Goal: Information Seeking & Learning: Find specific page/section

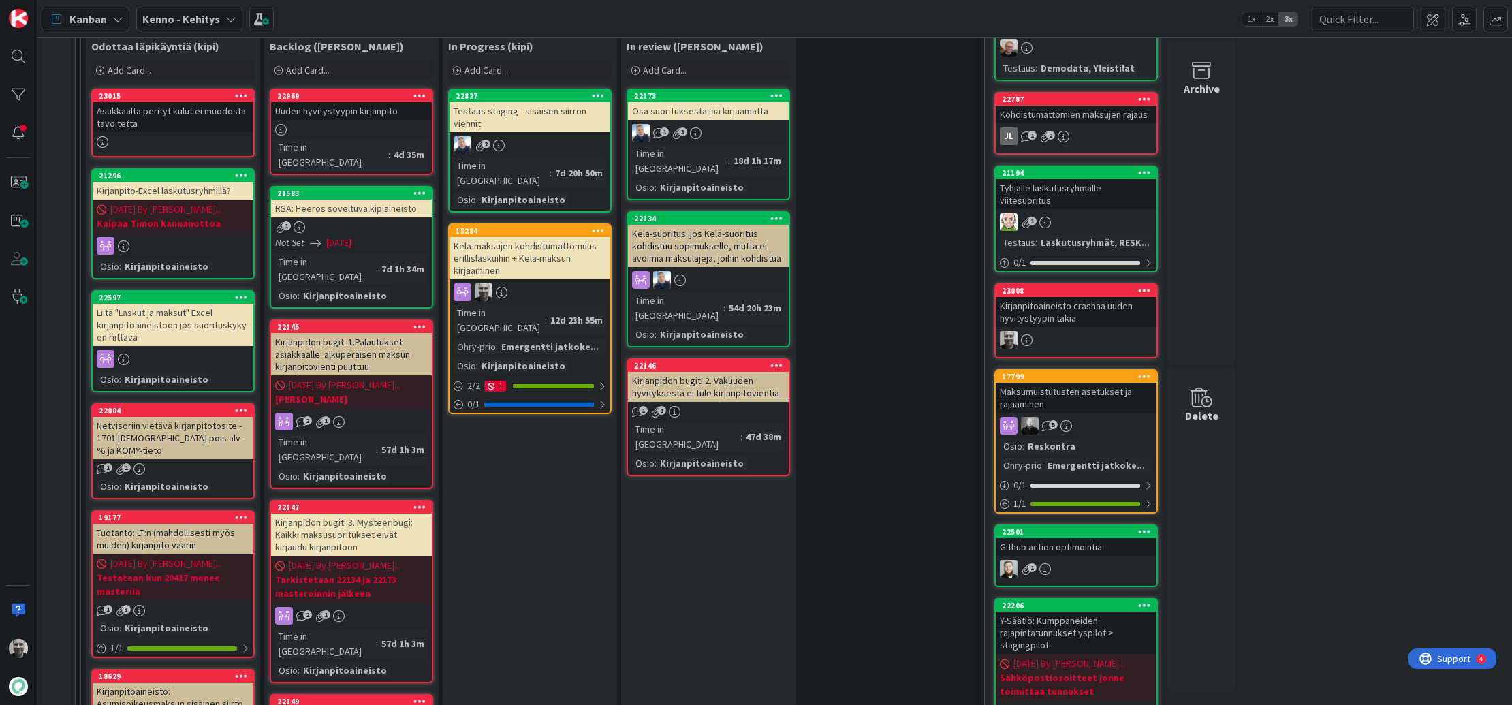
scroll to position [357, 0]
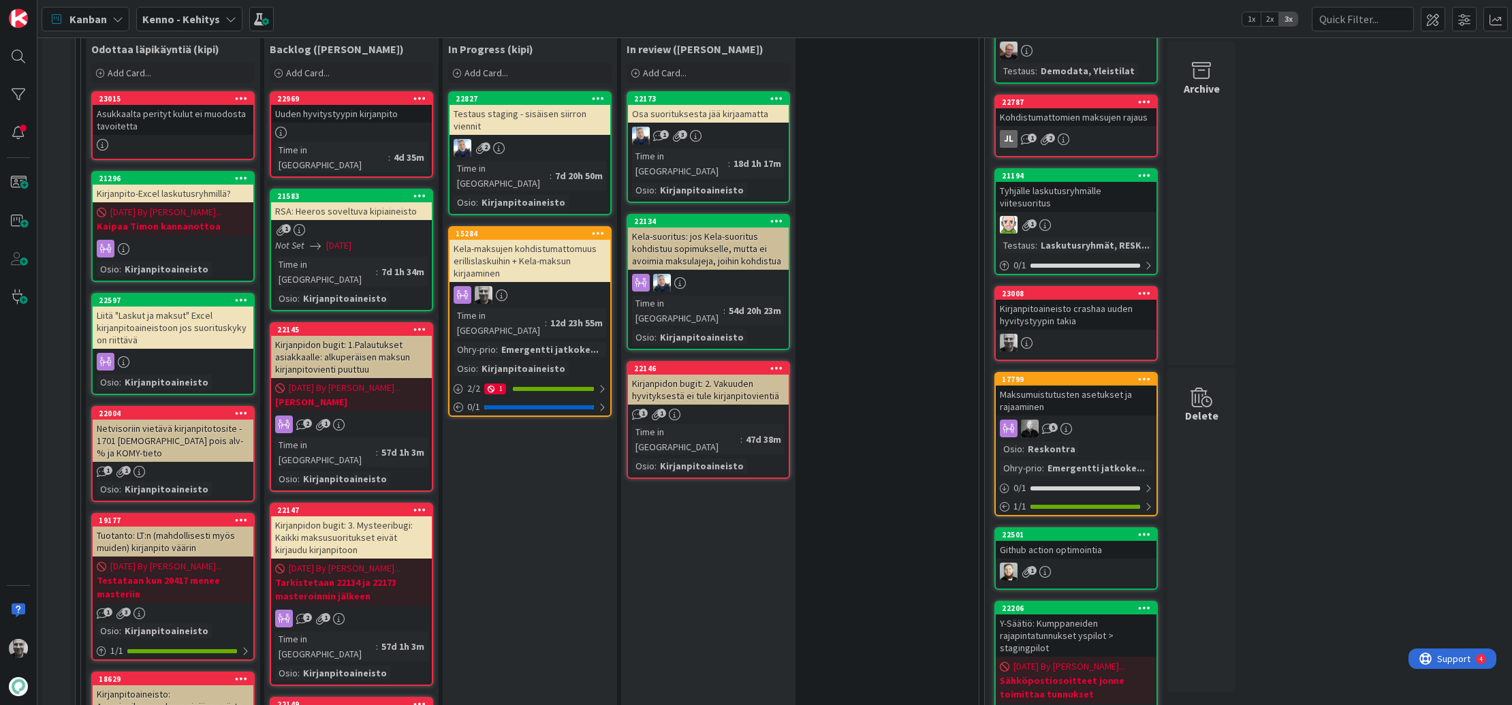
click at [536, 112] on div "Testaus staging - sisäisen siirron viennit" at bounding box center [530, 120] width 161 height 30
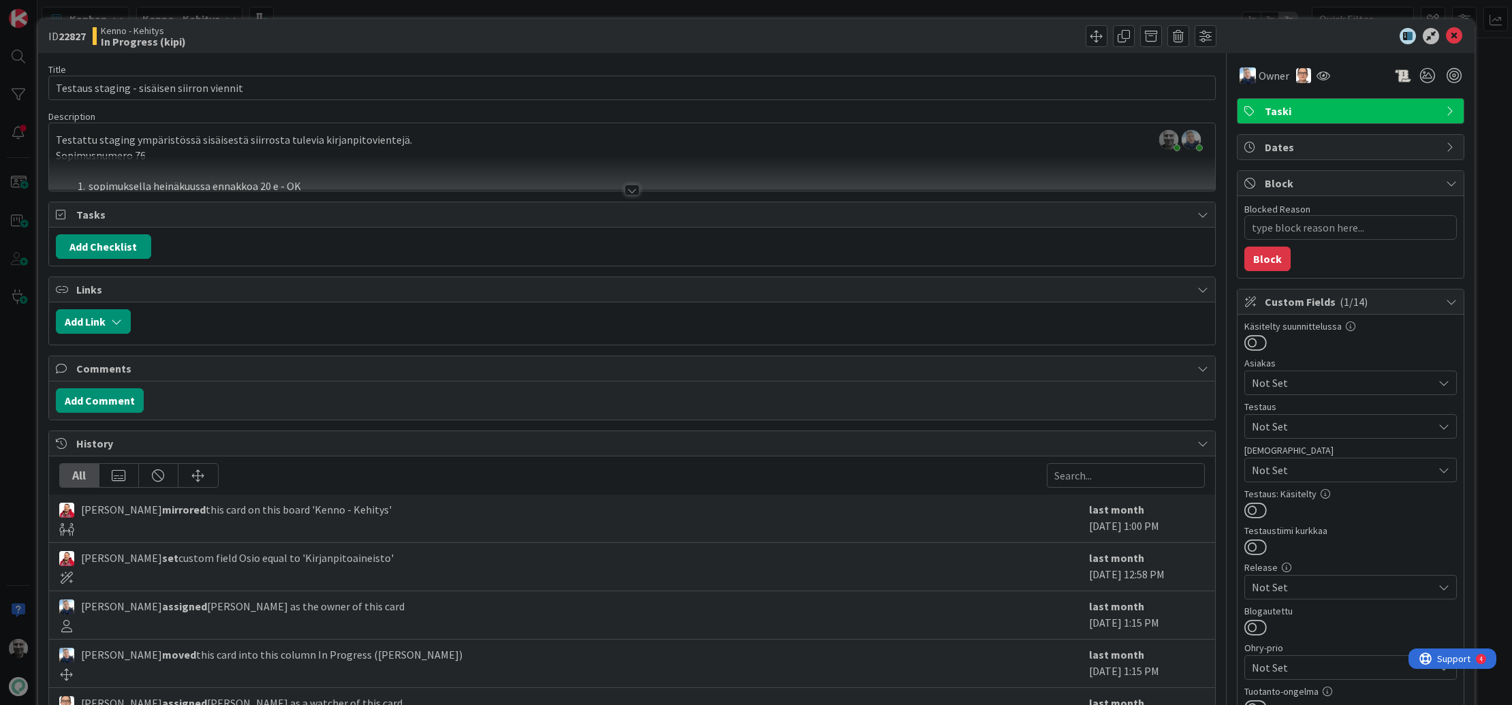
click at [392, 7] on div "ID 22827 Kenno - Kehitys In Progress (kipi) Title 42 / 128 Testaus staging - si…" at bounding box center [756, 352] width 1512 height 705
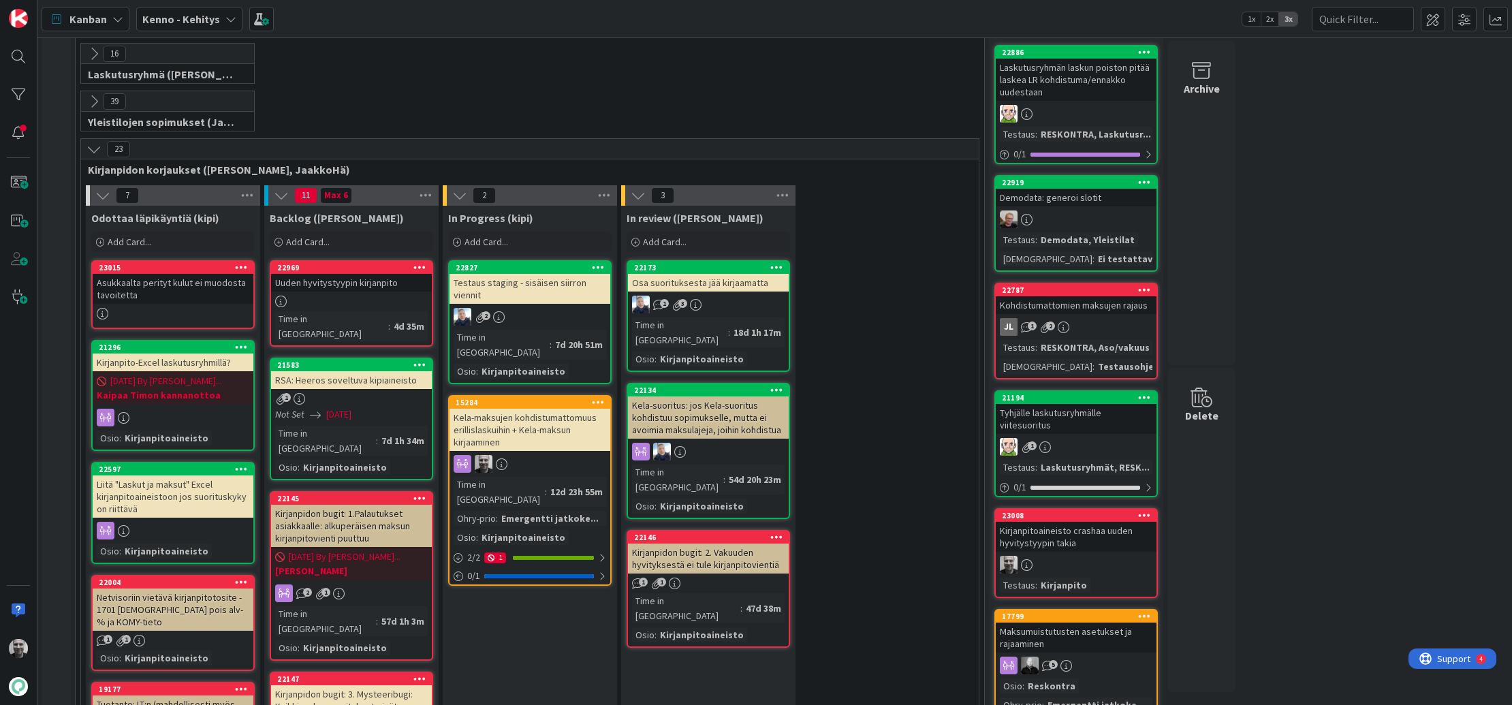
click at [734, 283] on div "Osa suorituksesta jää kirjaamatta" at bounding box center [708, 283] width 161 height 18
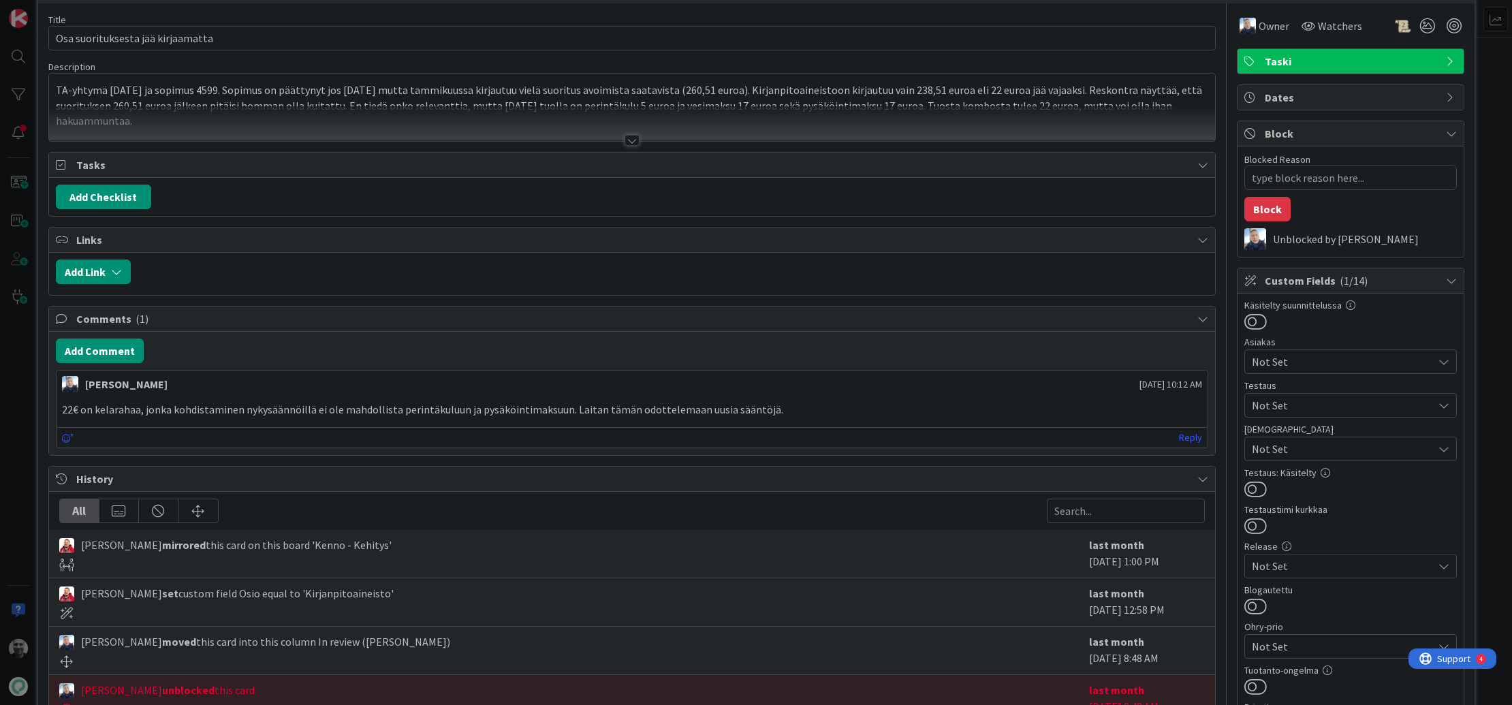
scroll to position [54, 0]
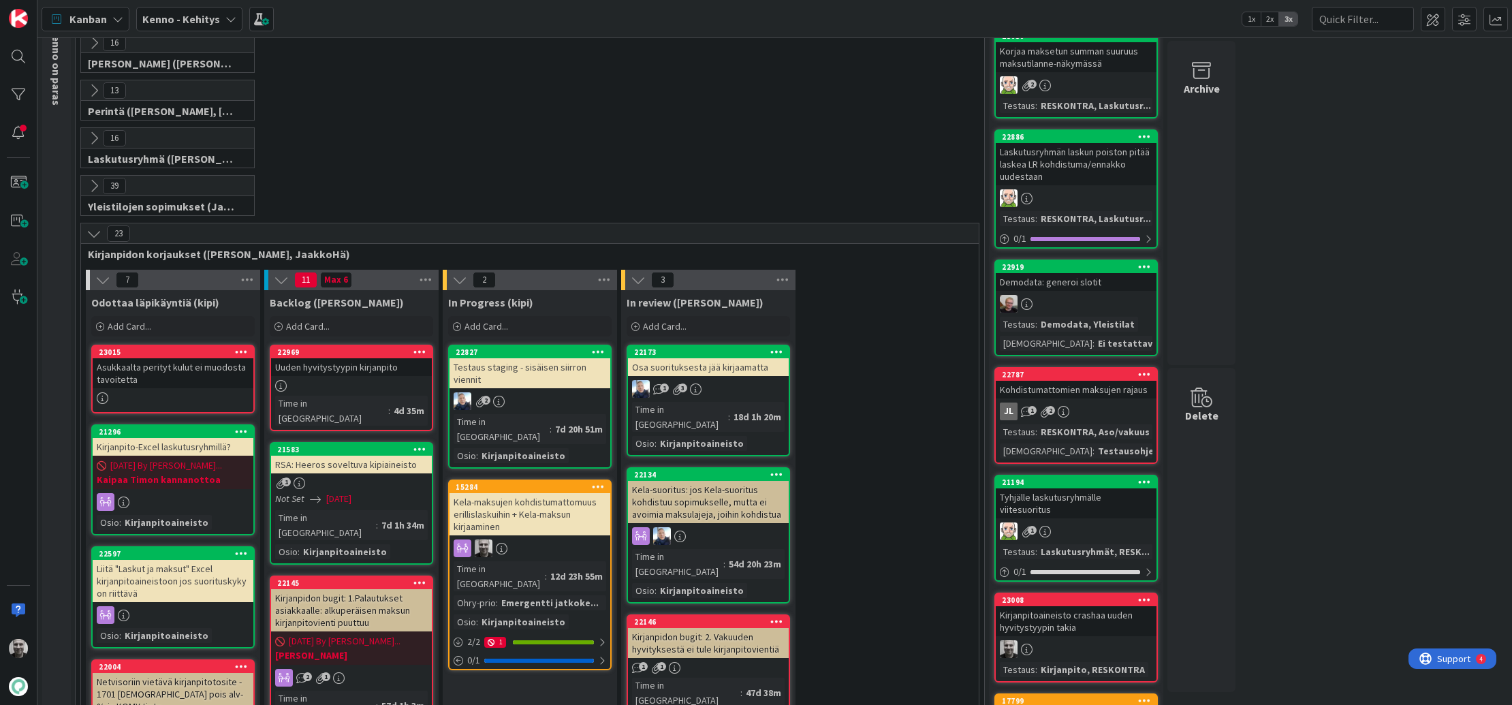
scroll to position [117, 0]
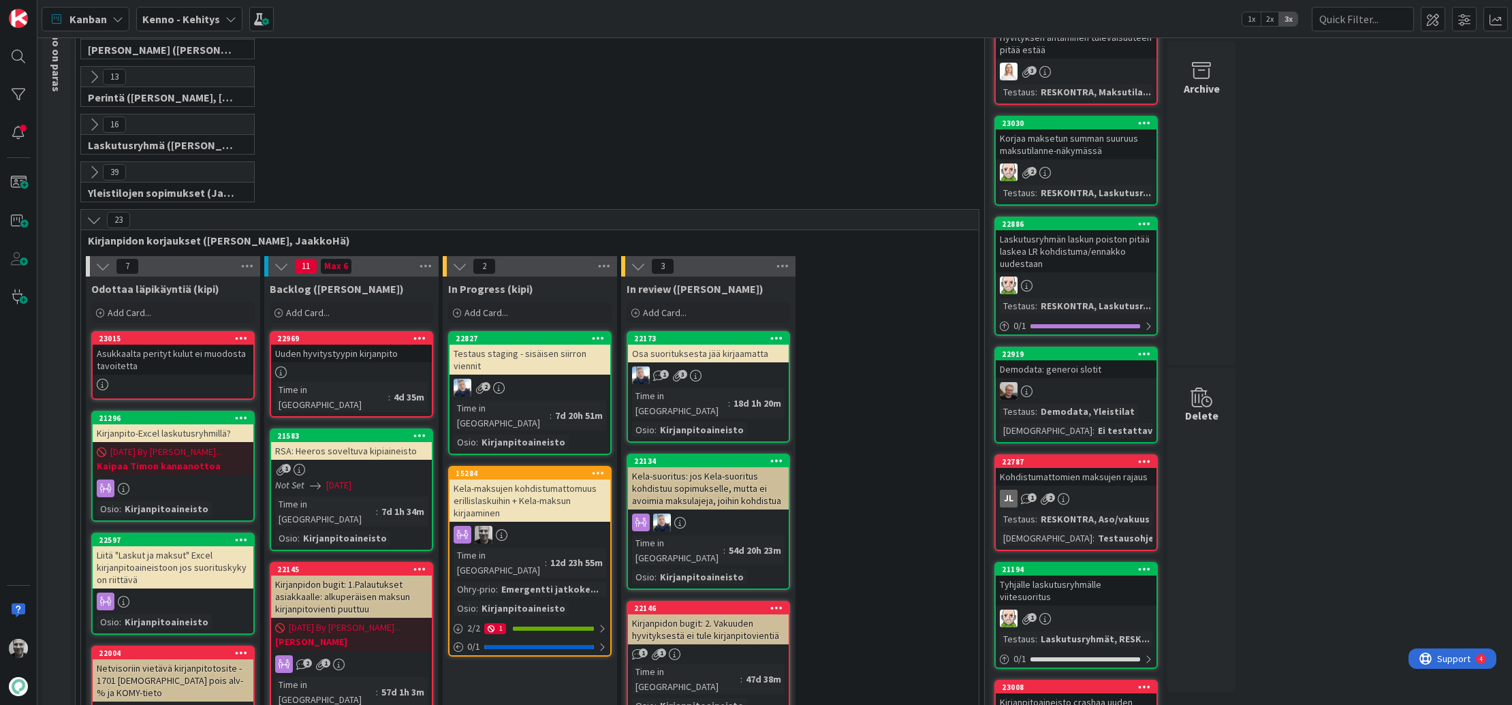
click at [463, 469] on div "15284" at bounding box center [533, 474] width 155 height 10
click at [463, 455] on div "3 Kenno on paras 335 Tekninen feature suunnittelu ja toteutus 29 Core (Pasi, Ju…" at bounding box center [774, 371] width 1475 height 668
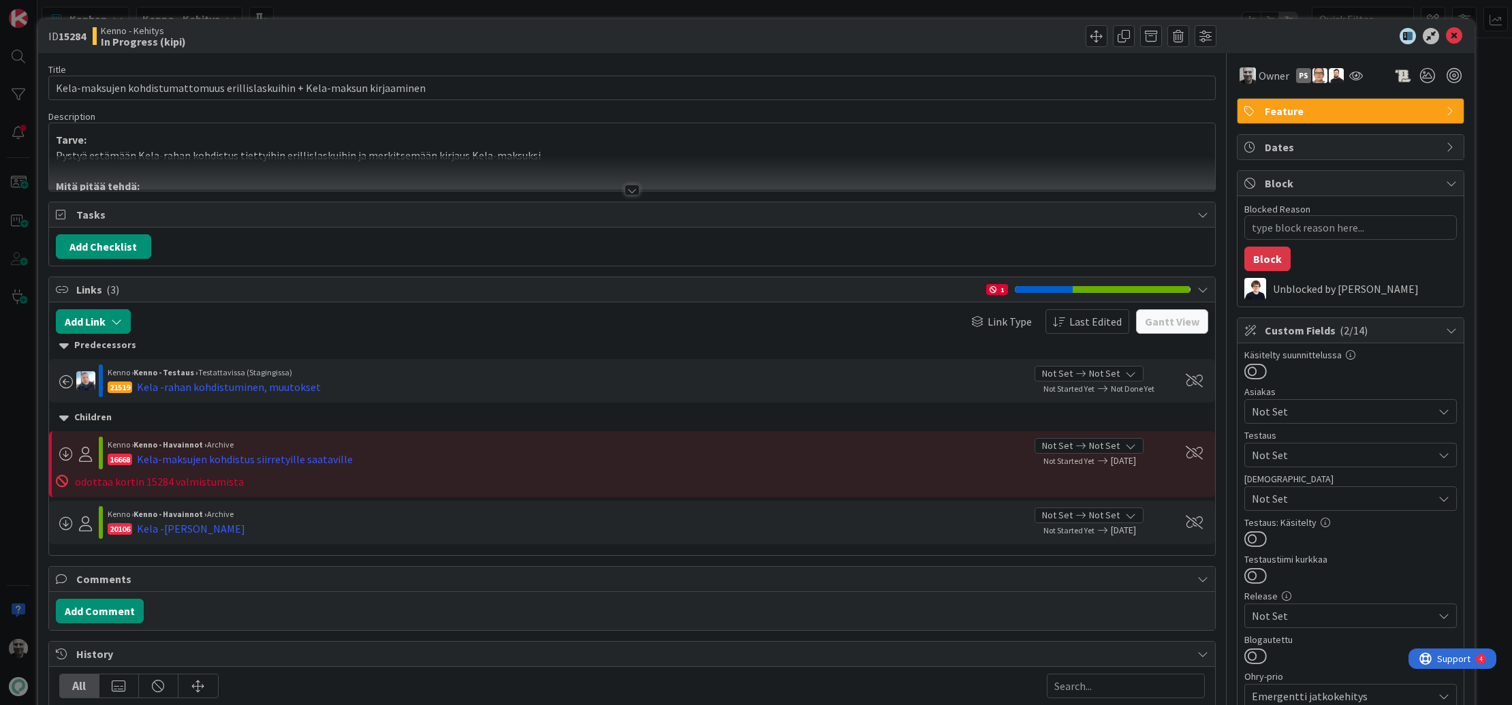
click at [62, 33] on b "15284" at bounding box center [72, 36] width 27 height 14
copy b "15284"
click at [627, 189] on div at bounding box center [632, 190] width 15 height 11
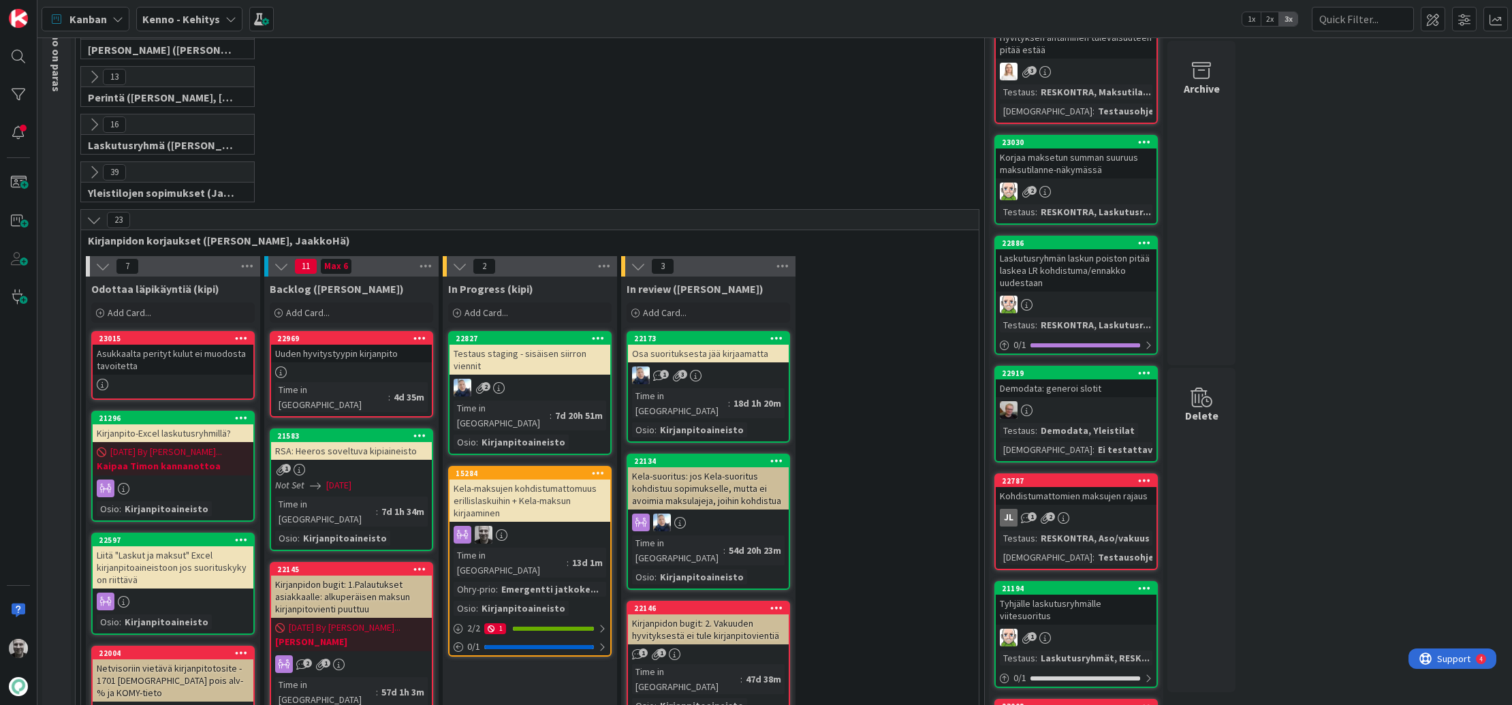
click at [551, 358] on div "Testaus staging - sisäisen siirron viennit" at bounding box center [530, 360] width 161 height 30
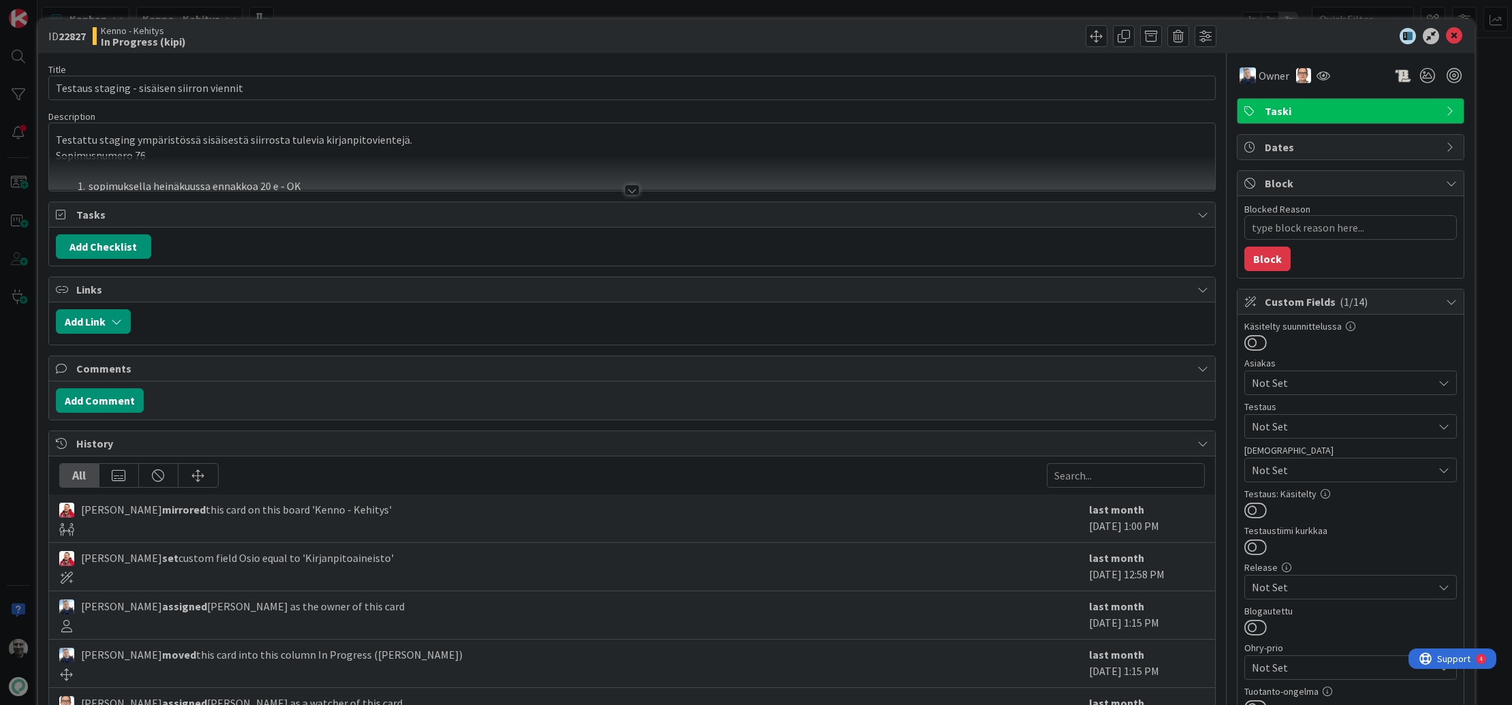
click at [634, 190] on div at bounding box center [632, 190] width 15 height 11
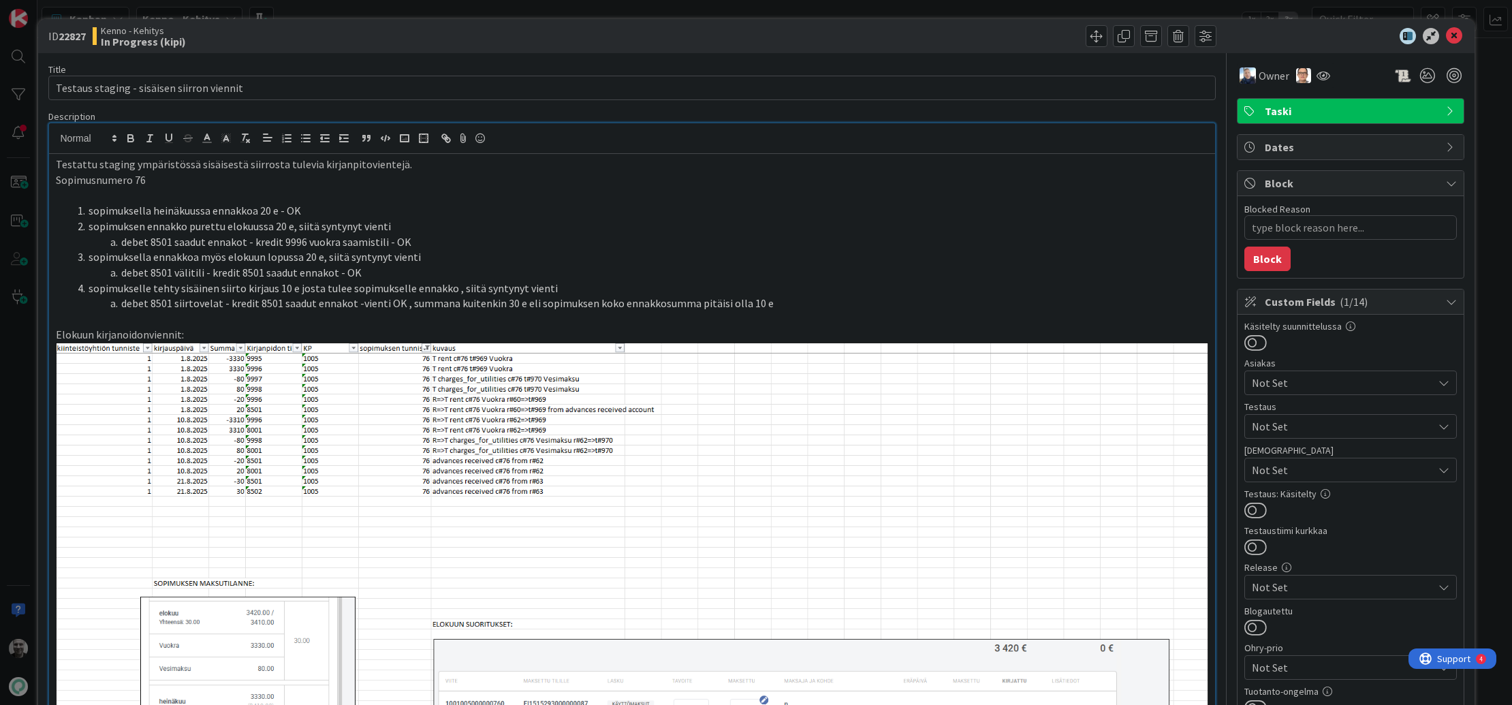
type textarea "x"
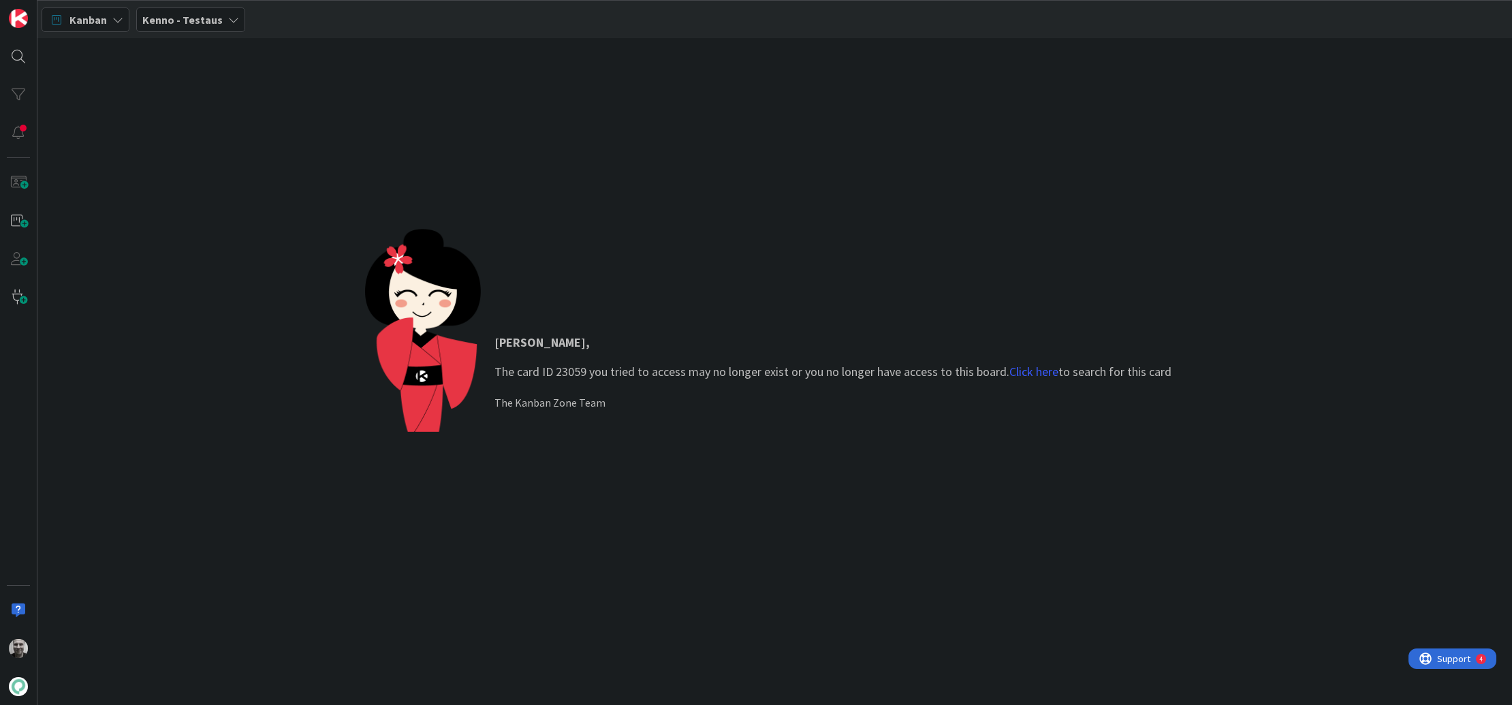
click at [207, 119] on div "[PERSON_NAME] , The card ID 23059 you tried to access may no longer exist or yo…" at bounding box center [774, 371] width 1475 height 667
